Goal: Task Accomplishment & Management: Manage account settings

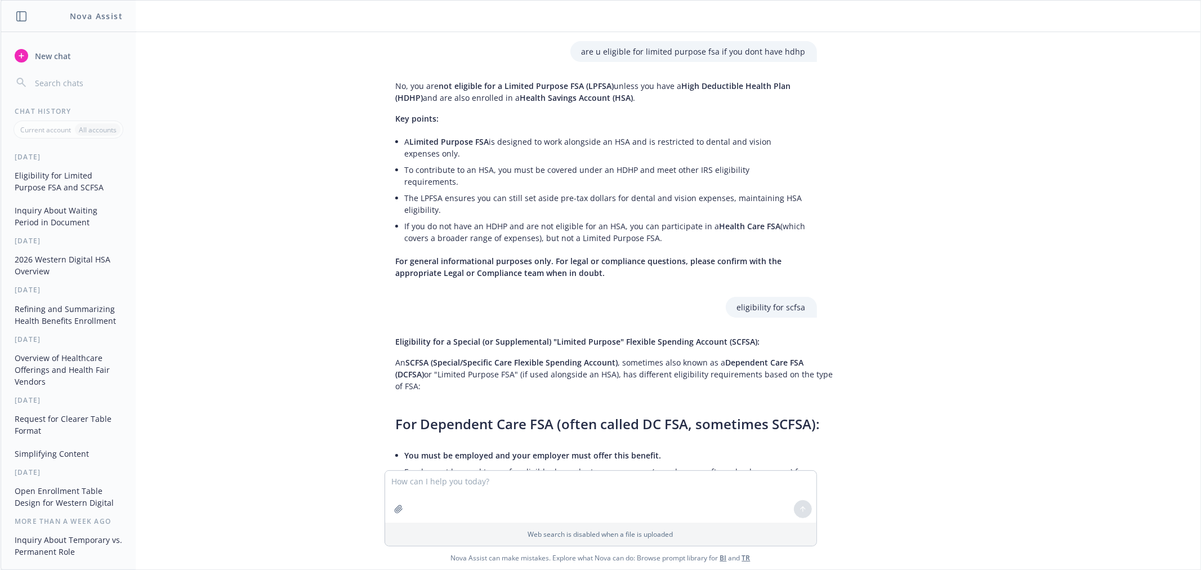
scroll to position [2294, 0]
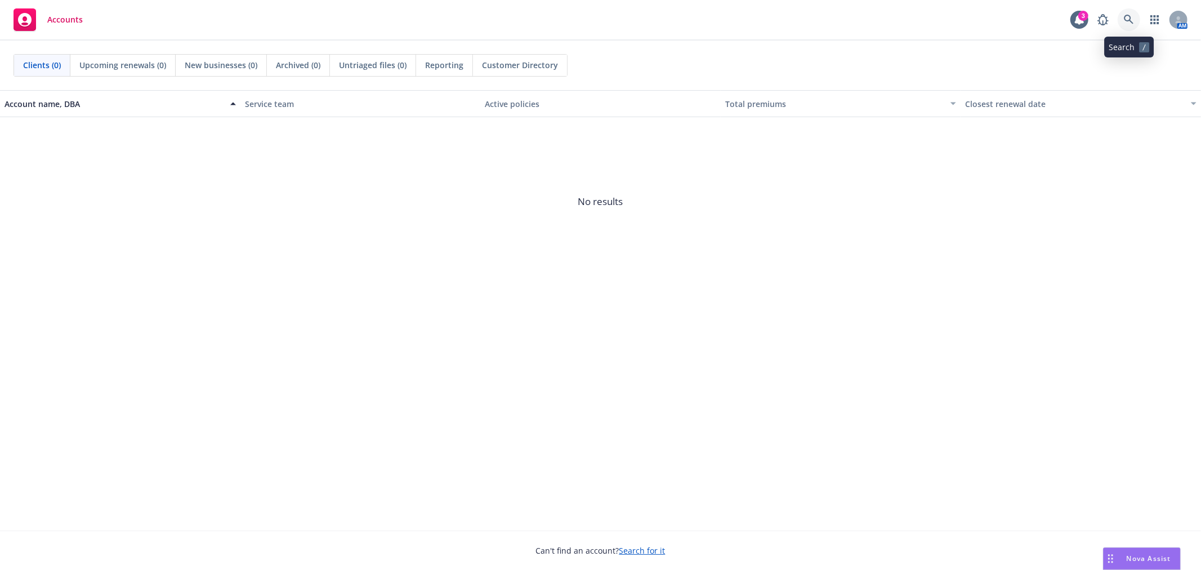
click at [1130, 14] on link at bounding box center [1129, 19] width 23 height 23
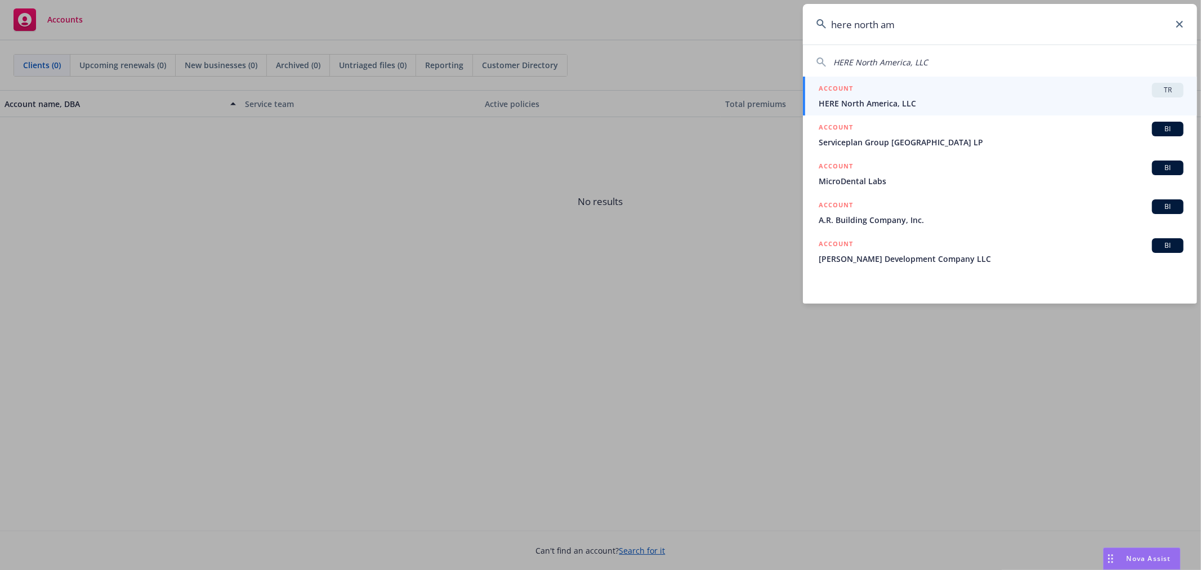
type input "here north am"
click at [938, 97] on span "HERE North America, LLC" at bounding box center [1001, 103] width 365 height 12
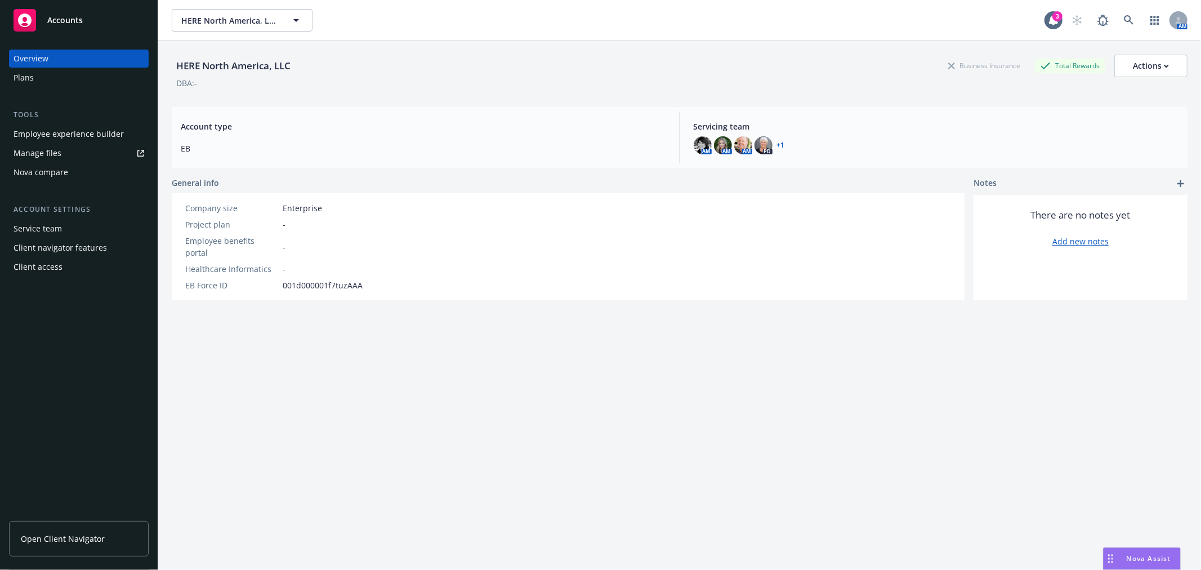
click at [79, 261] on div "Client access" at bounding box center [79, 267] width 131 height 18
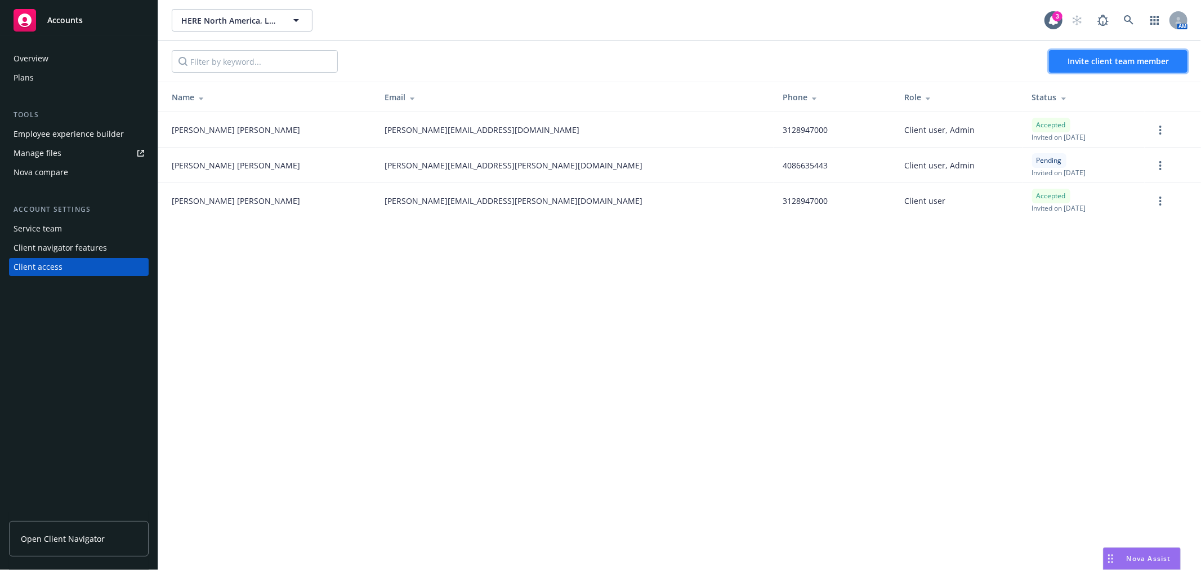
click at [1101, 59] on span "Invite client team member" at bounding box center [1118, 61] width 101 height 11
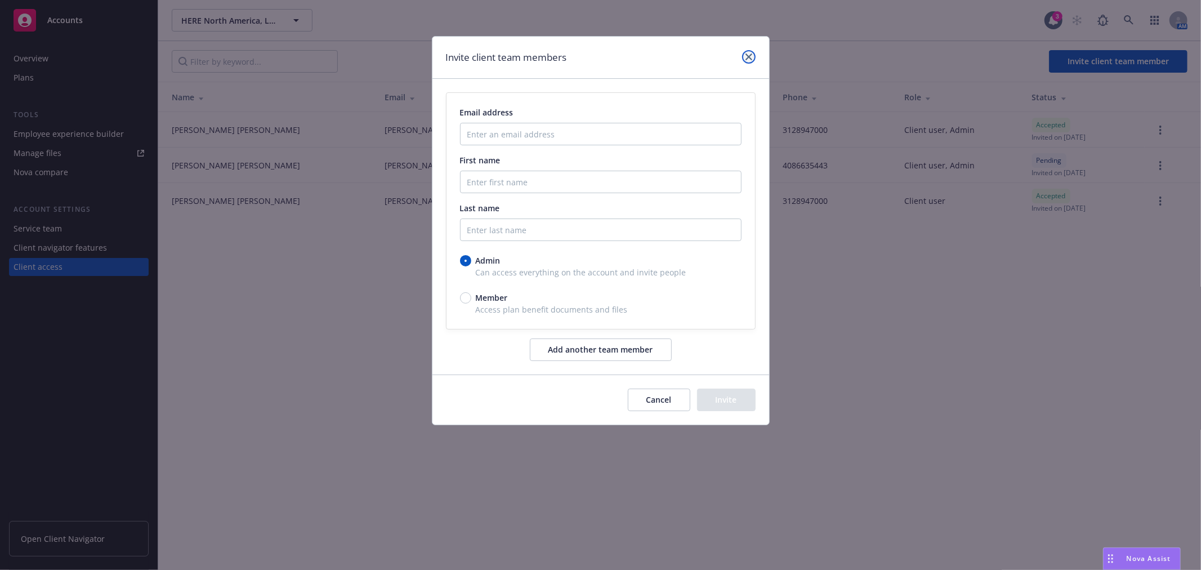
click at [747, 55] on icon "close" at bounding box center [749, 57] width 7 height 7
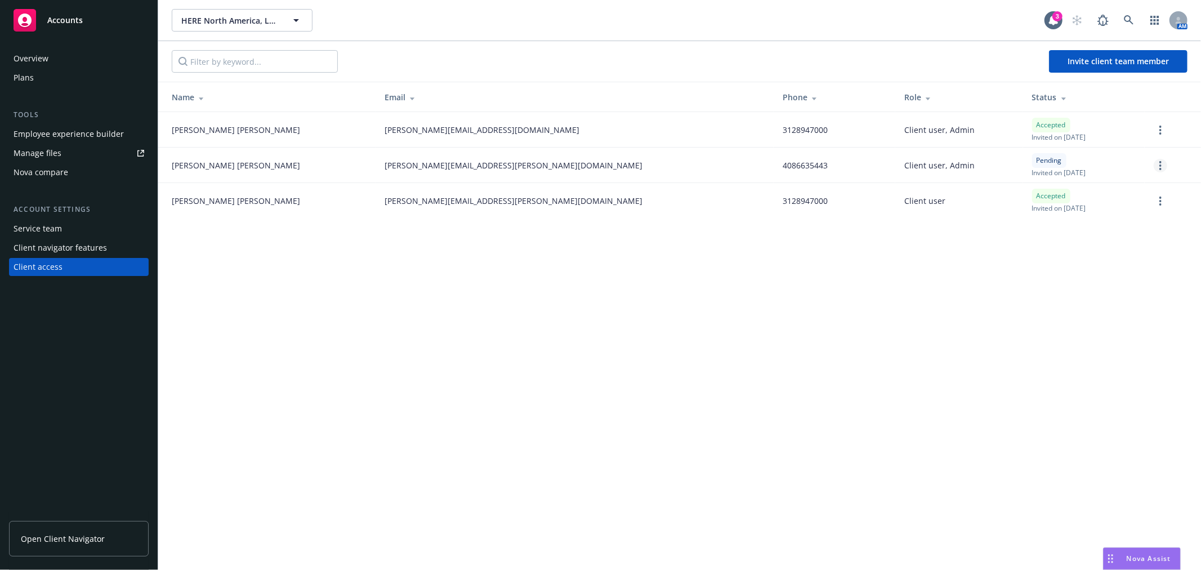
click at [1157, 164] on link "more" at bounding box center [1161, 166] width 14 height 14
click at [1143, 215] on link "Cancel invitation" at bounding box center [1117, 220] width 99 height 23
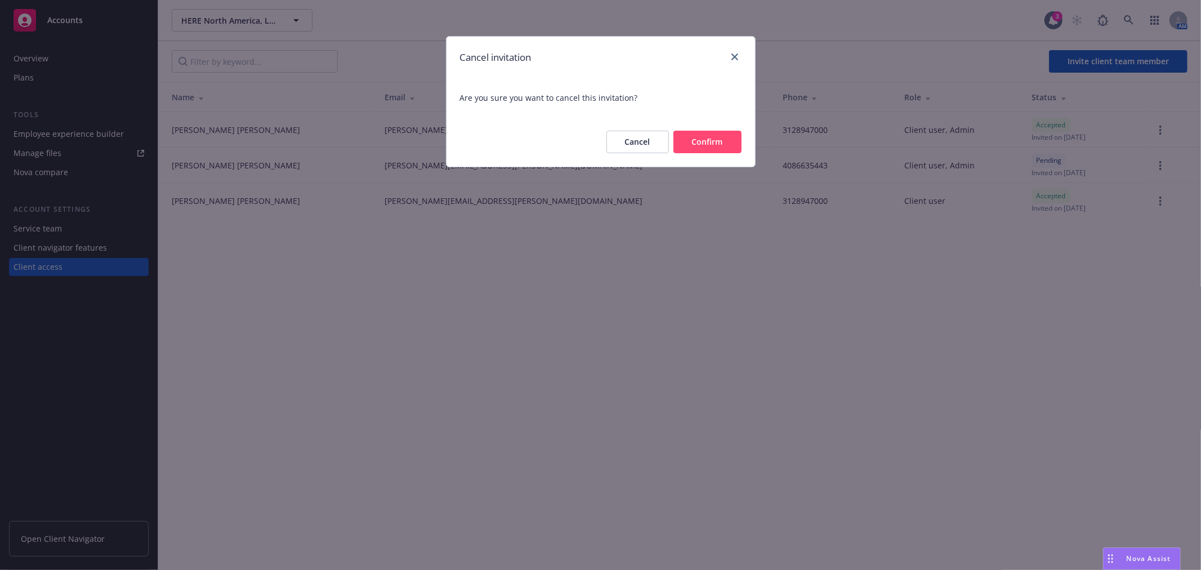
click at [712, 145] on button "Confirm" at bounding box center [708, 142] width 68 height 23
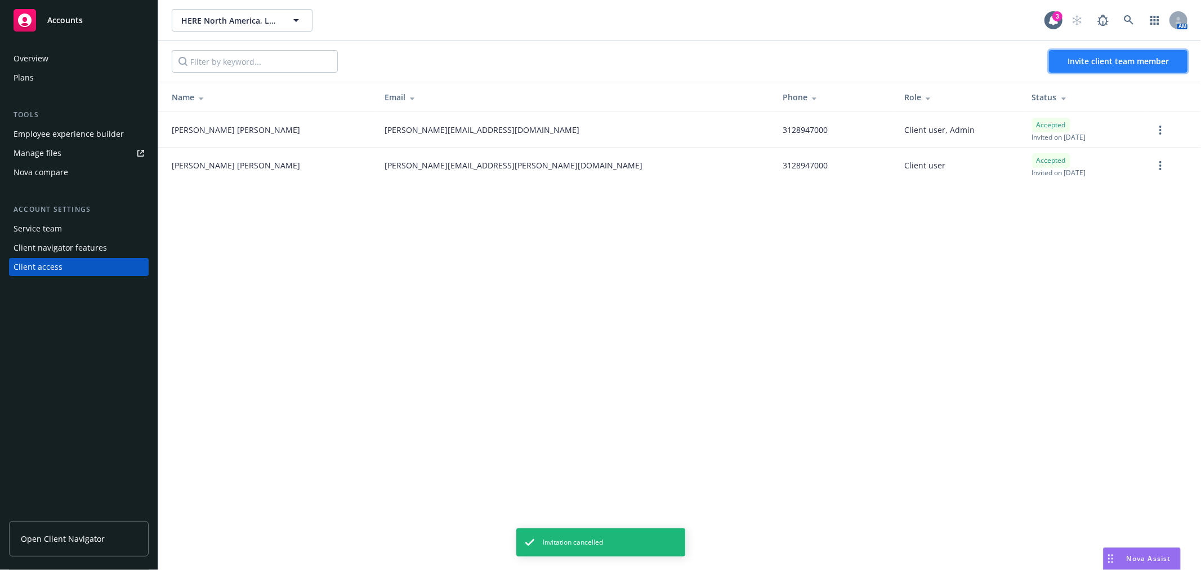
click at [1082, 63] on span "Invite client team member" at bounding box center [1118, 61] width 101 height 11
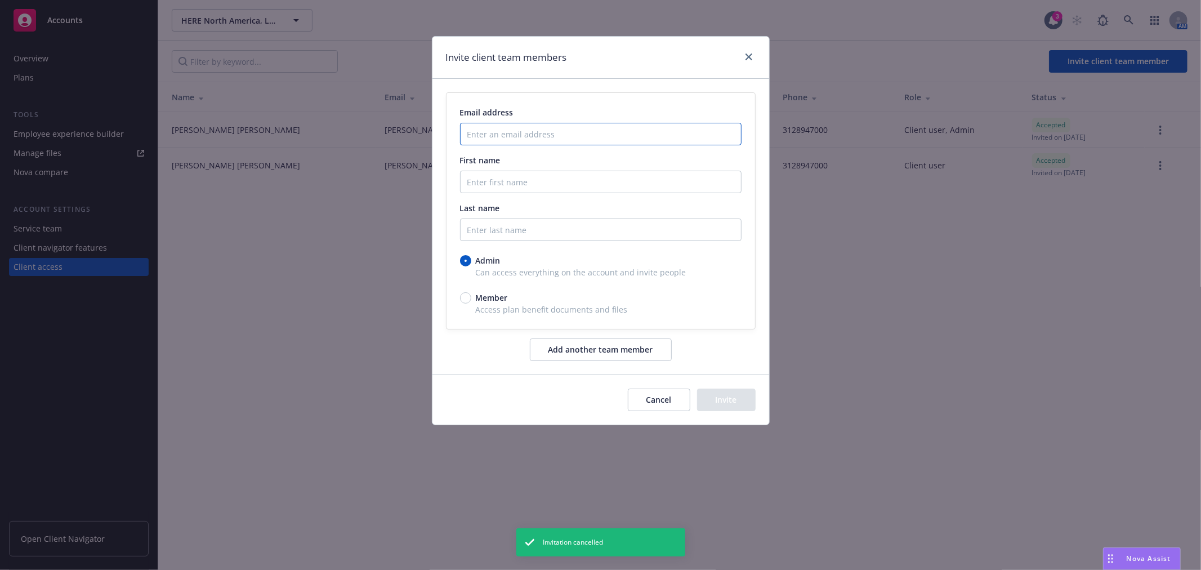
click at [569, 126] on input "Enter an email address" at bounding box center [601, 134] width 282 height 23
click at [541, 179] on input "First name" at bounding box center [601, 182] width 282 height 23
paste input "[PERSON_NAME]"
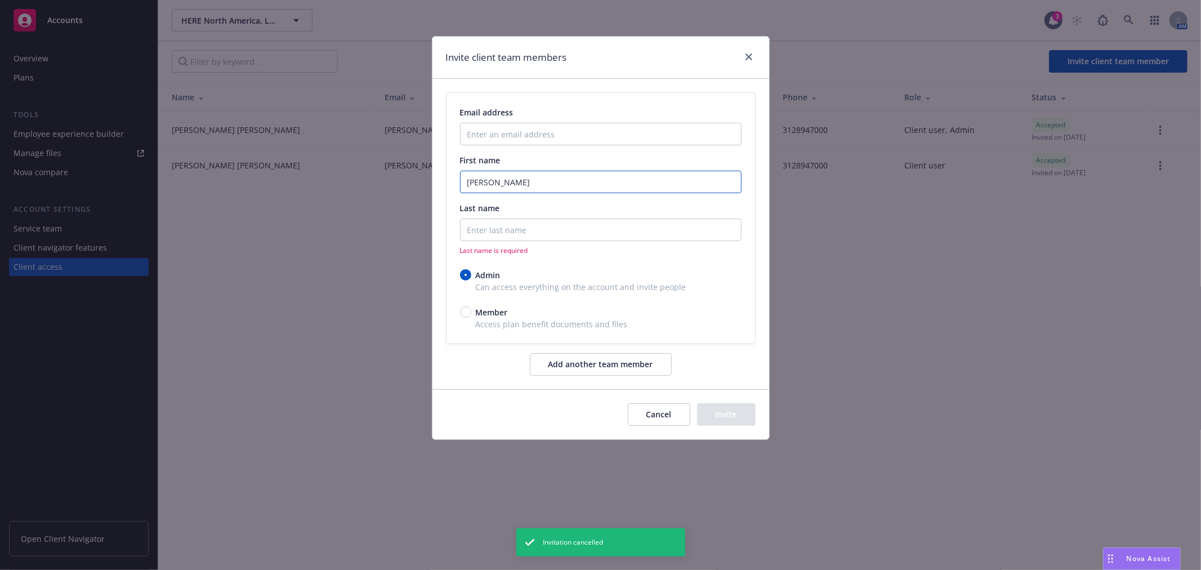
type input "[PERSON_NAME]"
click at [538, 225] on input "Last name" at bounding box center [601, 230] width 282 height 23
click at [485, 317] on span "Member" at bounding box center [492, 312] width 32 height 12
click at [471, 317] on input "Member" at bounding box center [465, 311] width 11 height 11
radio input "true"
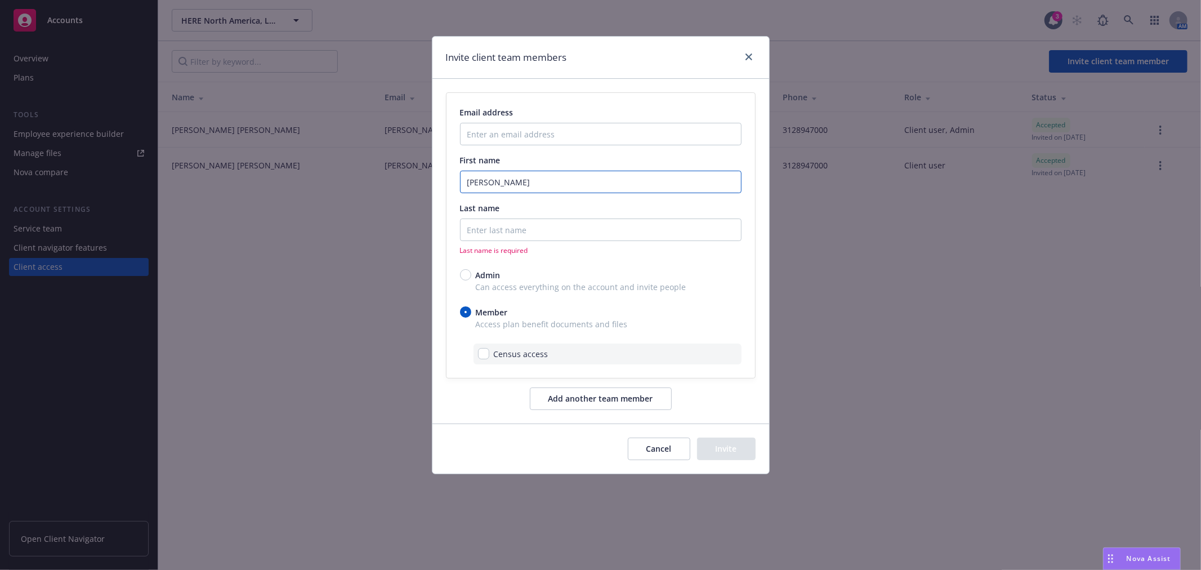
click at [565, 181] on input "[PERSON_NAME]" at bounding box center [601, 182] width 282 height 23
click at [564, 180] on input "[PERSON_NAME]" at bounding box center [601, 182] width 282 height 23
click at [523, 224] on input "Last name" at bounding box center [601, 230] width 282 height 23
paste input "Modrich"
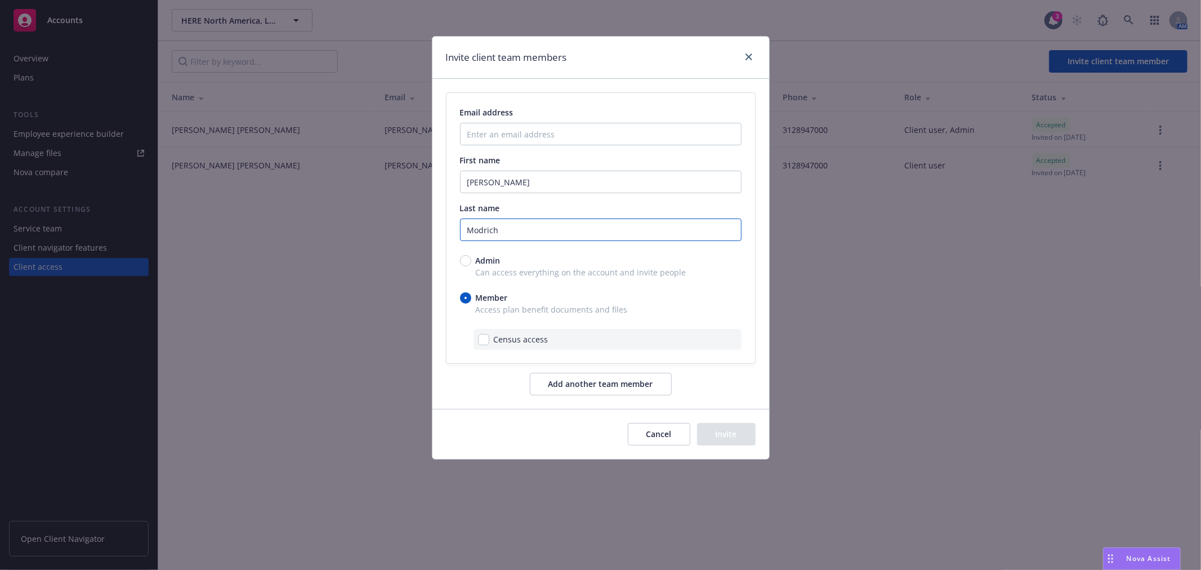
type input "Modrich"
click at [710, 425] on div "Cancel Invite" at bounding box center [692, 434] width 128 height 23
click at [515, 138] on input "Enter an email address" at bounding box center [601, 134] width 282 height 23
click at [520, 137] on input "Enter an email address" at bounding box center [601, 134] width 282 height 23
paste input "[PERSON_NAME][EMAIL_ADDRESS][PERSON_NAME][DOMAIN_NAME]"
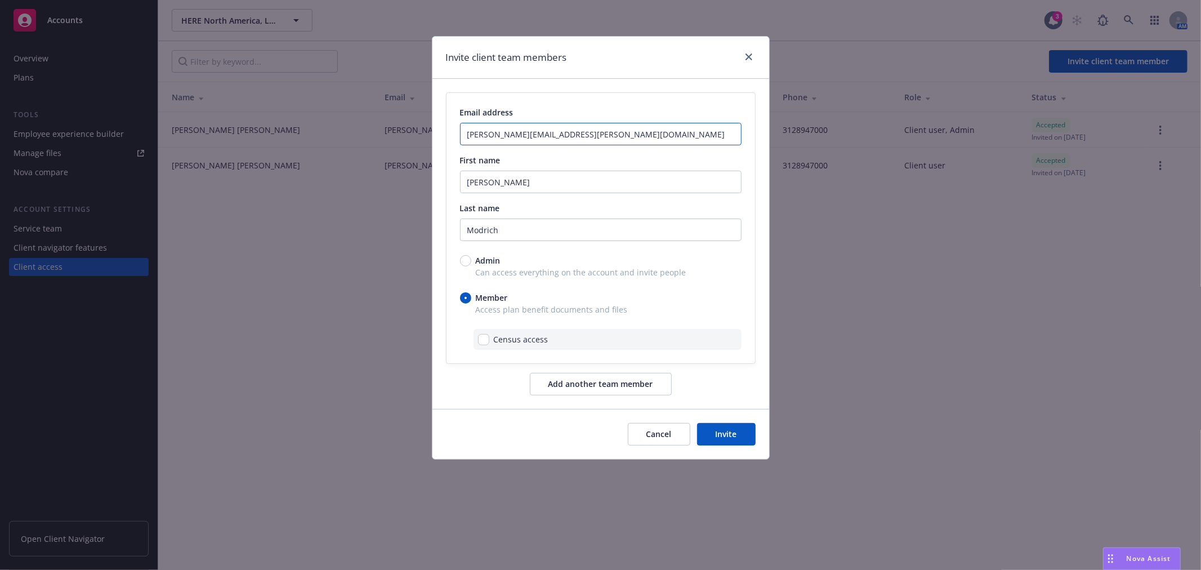
type input "[PERSON_NAME][EMAIL_ADDRESS][PERSON_NAME][DOMAIN_NAME]"
click at [727, 435] on button "Invite" at bounding box center [726, 434] width 59 height 23
